Goal: Submit feedback/report problem

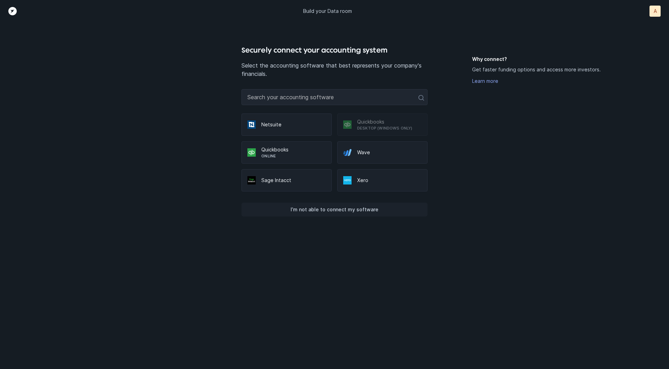
click at [329, 210] on p "I’m not able to connect my software" at bounding box center [335, 210] width 88 height 8
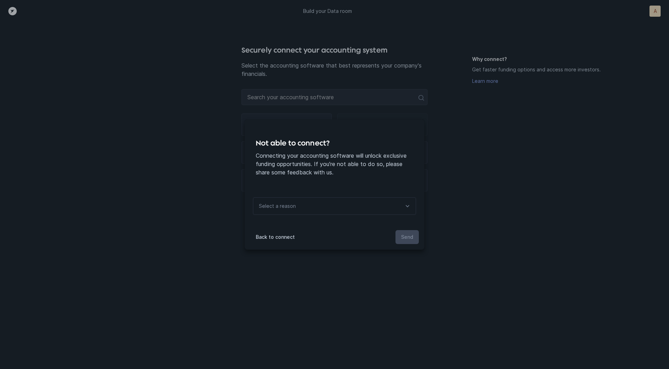
click at [328, 201] on div "Select a reason" at bounding box center [334, 206] width 163 height 17
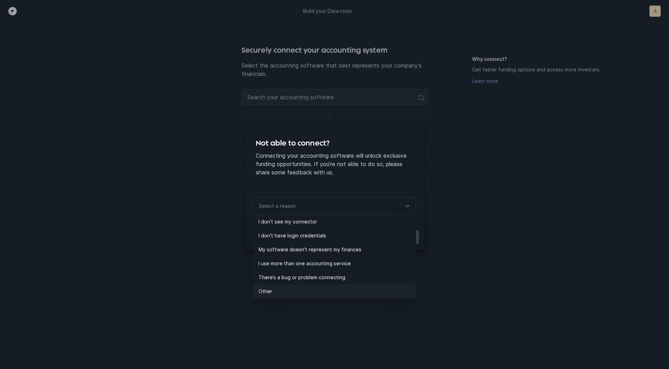
click at [279, 290] on p "Other" at bounding box center [338, 292] width 158 height 8
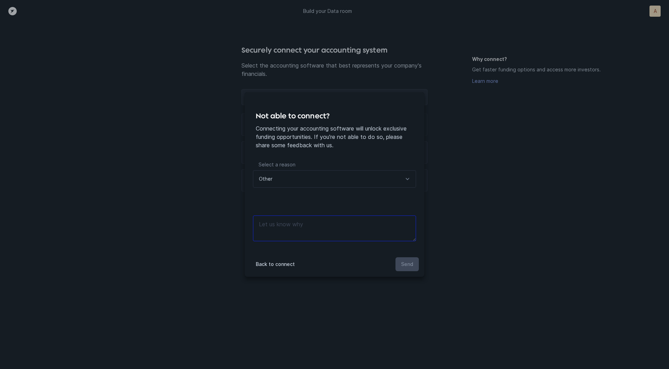
click at [300, 240] on textarea at bounding box center [334, 229] width 163 height 26
type textarea "manual files"
click at [406, 269] on button "Send" at bounding box center [407, 265] width 23 height 14
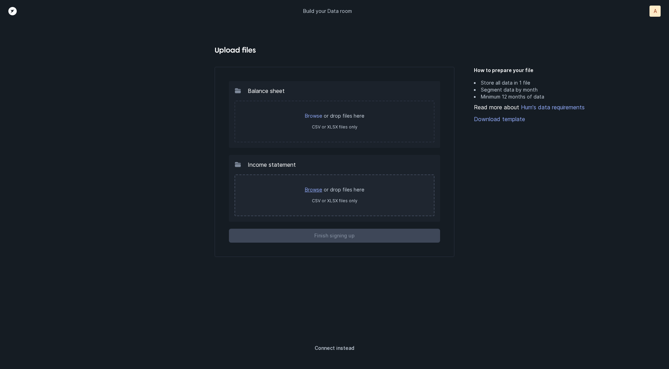
click at [316, 190] on link "Browse" at bounding box center [313, 190] width 17 height 6
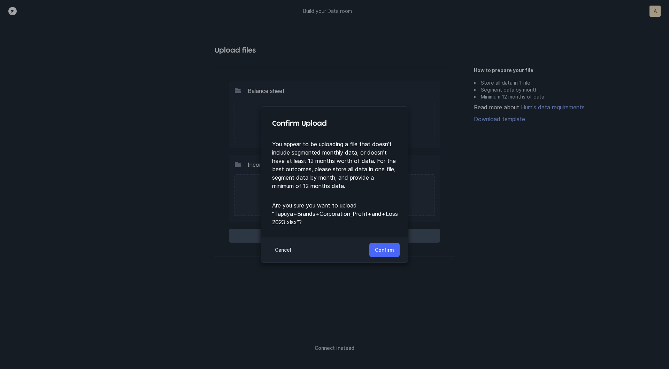
click at [395, 252] on button "Confirm" at bounding box center [384, 250] width 30 height 14
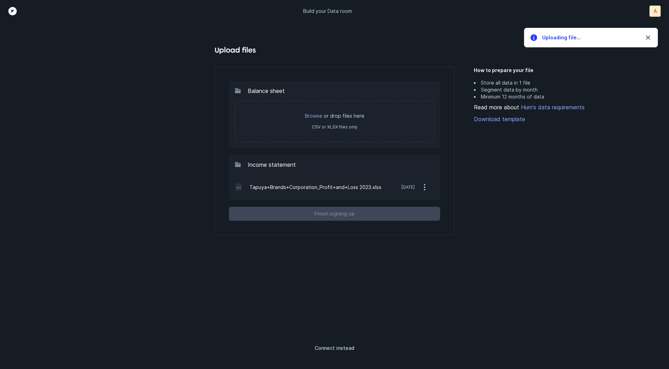
click at [316, 109] on div "Browse or drop files here CSV or XLSX files only" at bounding box center [335, 122] width 200 height 42
